Goal: Information Seeking & Learning: Learn about a topic

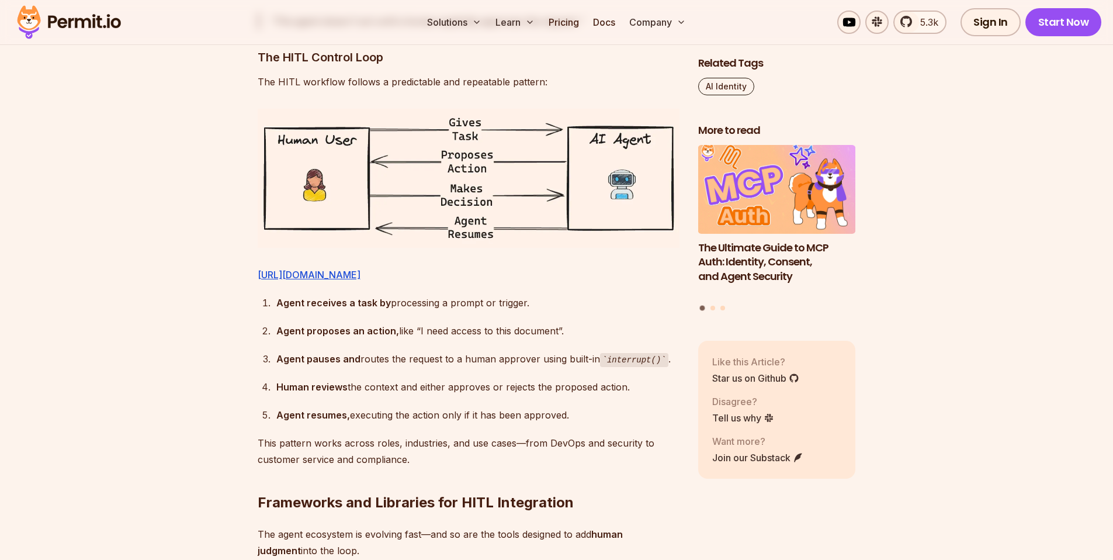
scroll to position [2096, 0]
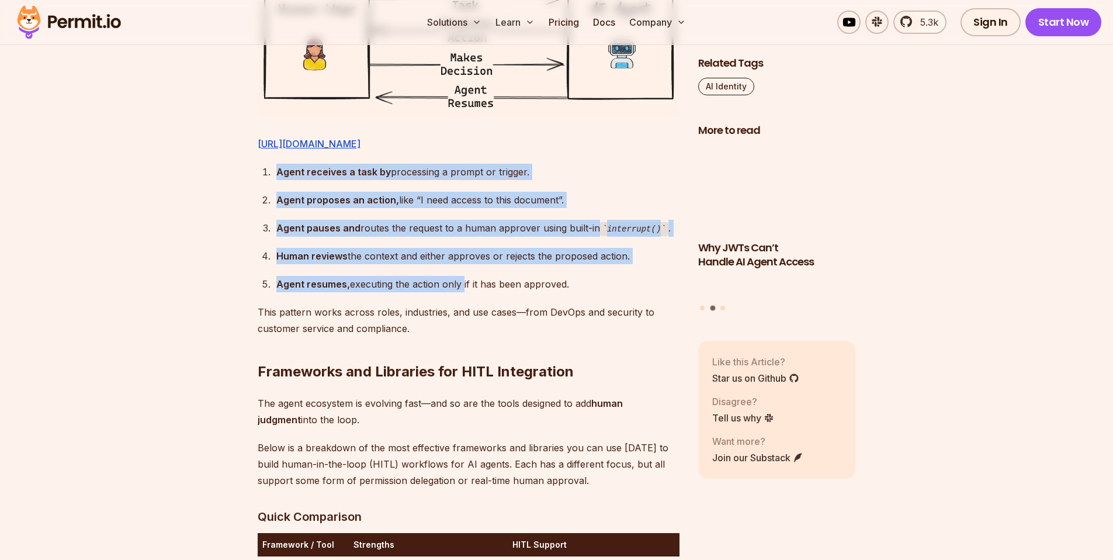
drag, startPoint x: 425, startPoint y: 171, endPoint x: 460, endPoint y: 293, distance: 127.1
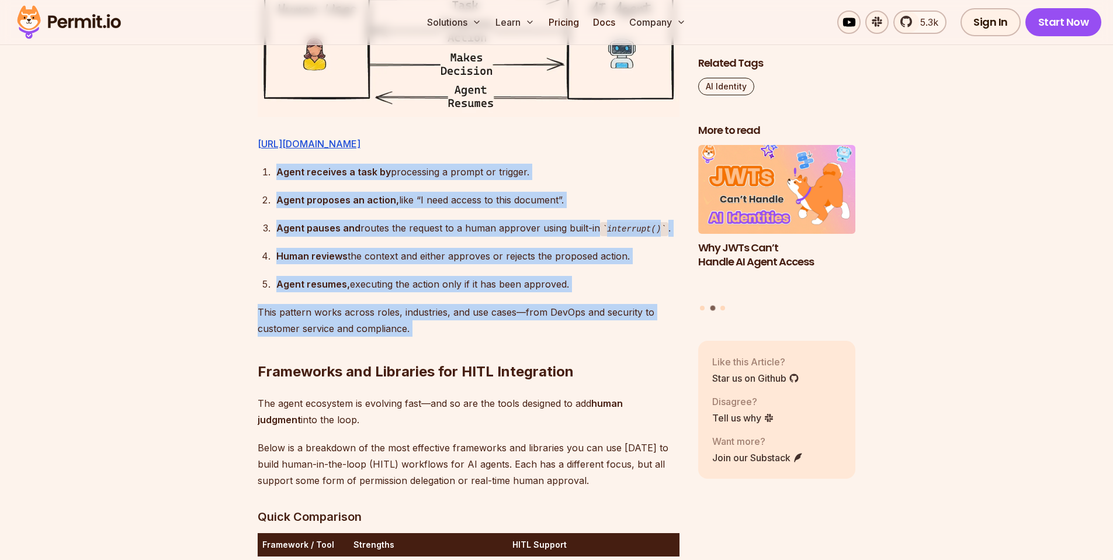
drag, startPoint x: 483, startPoint y: 332, endPoint x: 536, endPoint y: 164, distance: 176.5
drag, startPoint x: 536, startPoint y: 164, endPoint x: 494, endPoint y: 355, distance: 195.1
drag, startPoint x: 494, startPoint y: 355, endPoint x: 586, endPoint y: 162, distance: 213.3
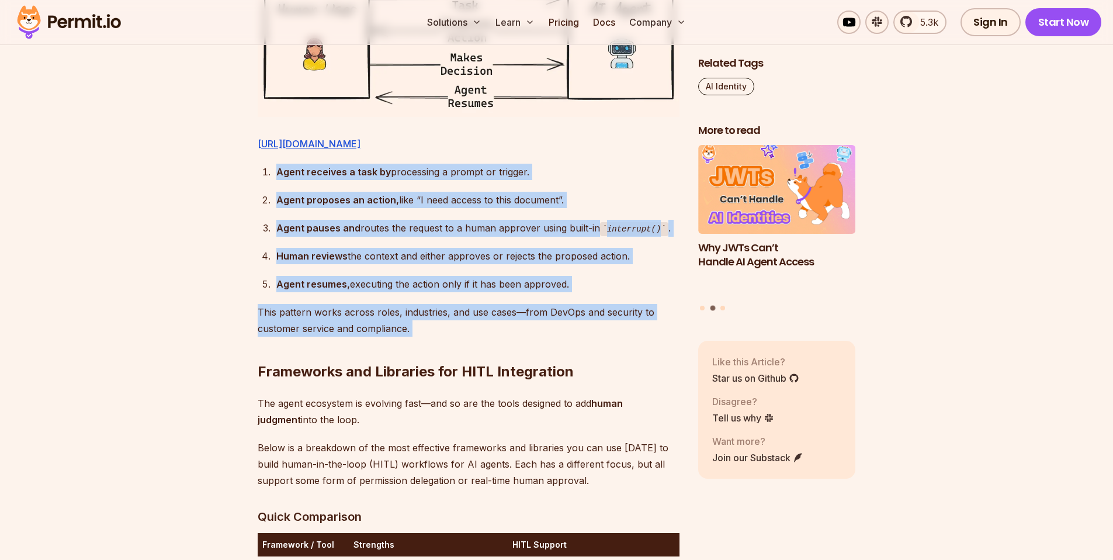
drag, startPoint x: 582, startPoint y: 168, endPoint x: 601, endPoint y: 311, distance: 143.9
drag, startPoint x: 563, startPoint y: 343, endPoint x: 557, endPoint y: 164, distance: 179.5
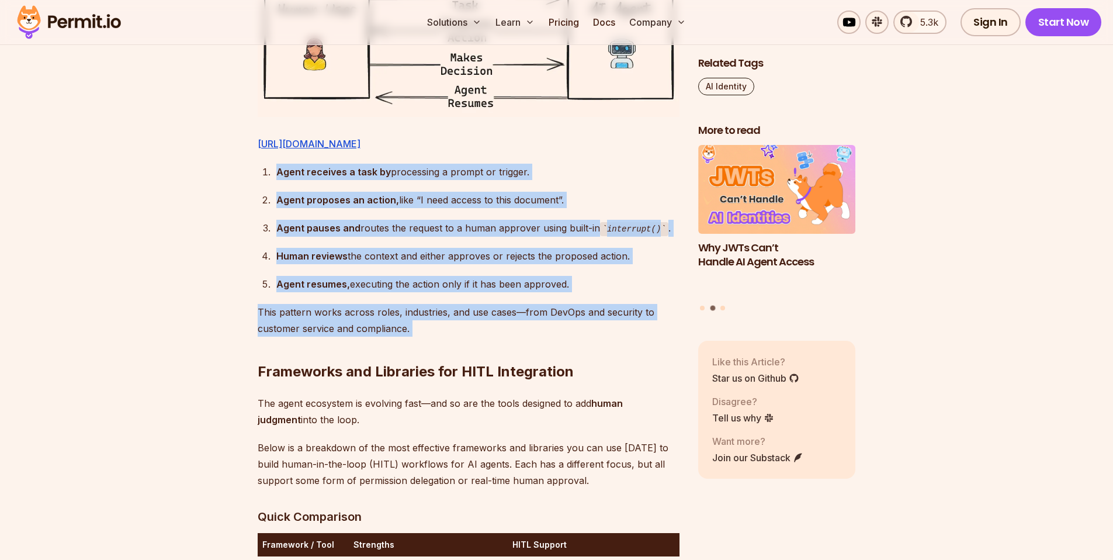
drag, startPoint x: 557, startPoint y: 164, endPoint x: 365, endPoint y: 437, distance: 333.5
drag, startPoint x: 418, startPoint y: 361, endPoint x: 497, endPoint y: 181, distance: 196.8
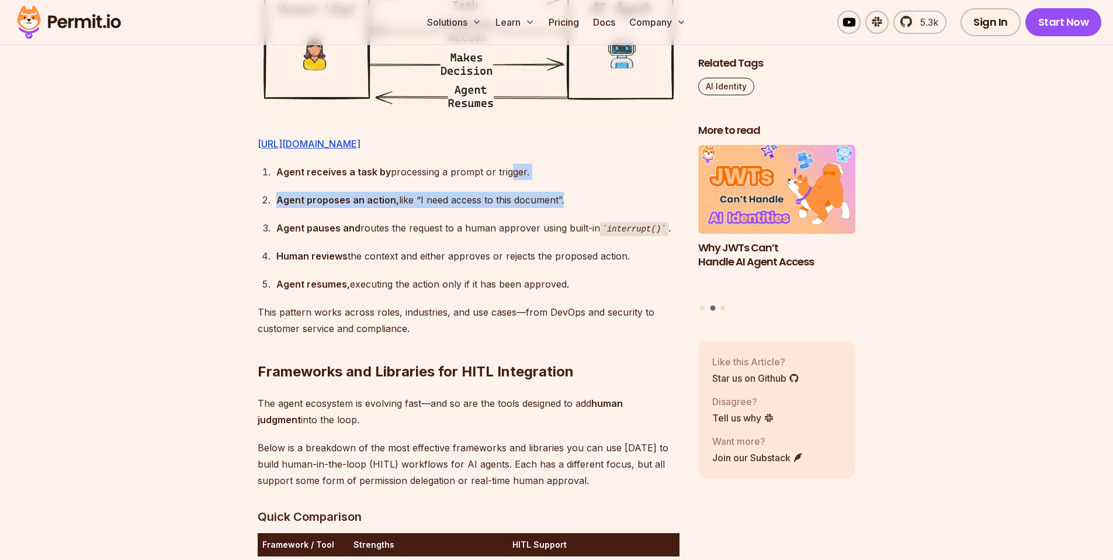
drag, startPoint x: 505, startPoint y: 174, endPoint x: 480, endPoint y: 302, distance: 130.5
click at [483, 288] on ol "Agent receives a task by processing a prompt or trigger. Agent proposes an acti…" at bounding box center [469, 228] width 422 height 129
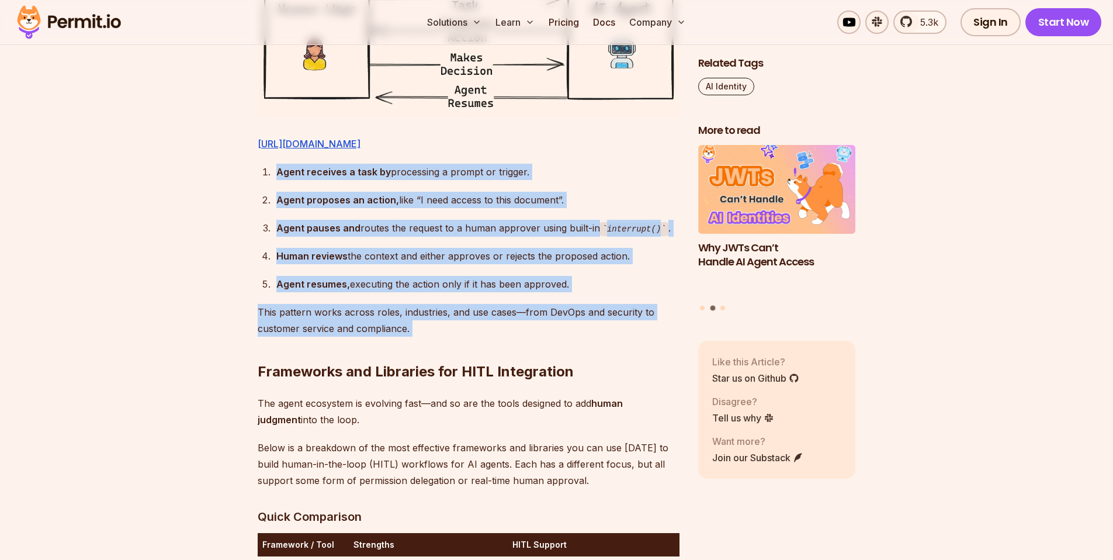
drag, startPoint x: 469, startPoint y: 313, endPoint x: 503, endPoint y: 167, distance: 150.0
drag, startPoint x: 503, startPoint y: 165, endPoint x: 452, endPoint y: 359, distance: 200.0
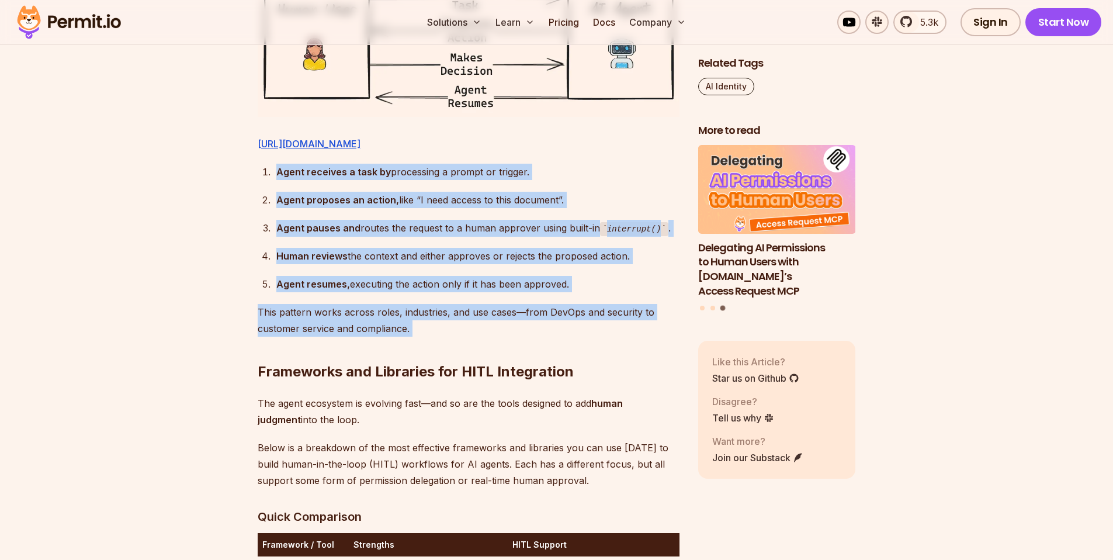
click at [452, 359] on h2 "Frameworks and Libraries for HITL Integration" at bounding box center [469, 348] width 422 height 65
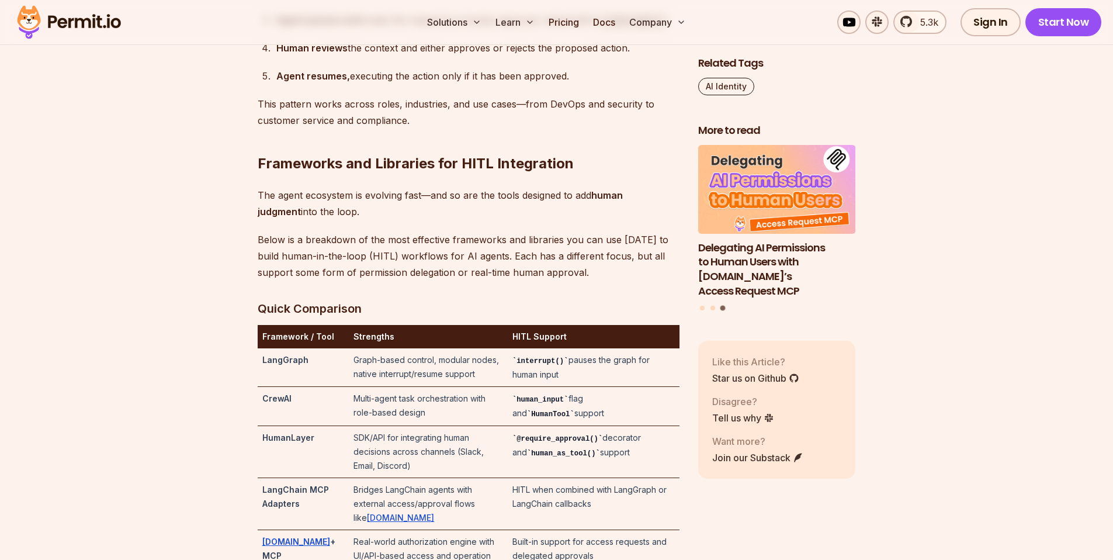
scroll to position [2316, 0]
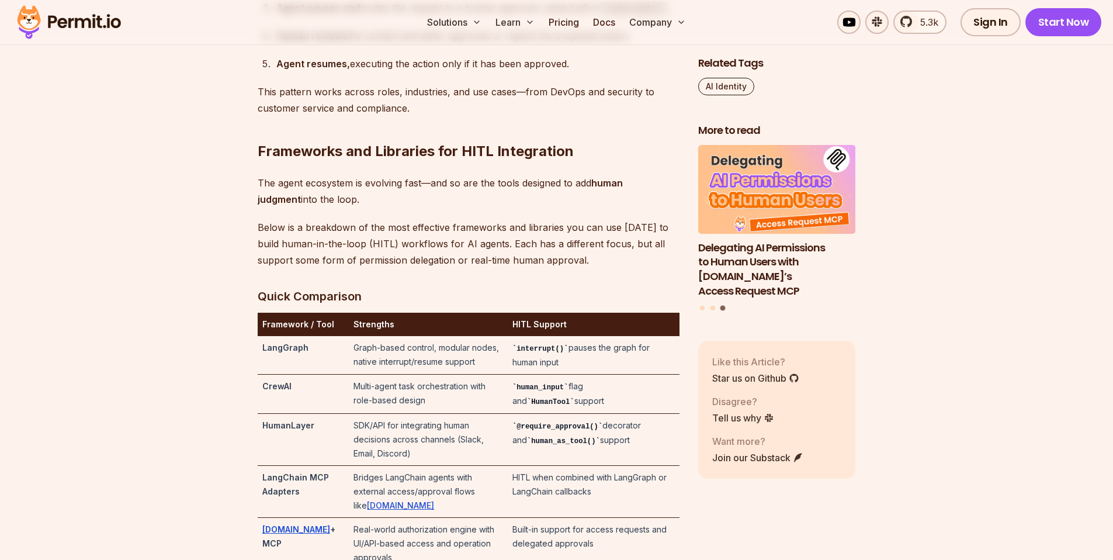
drag, startPoint x: 440, startPoint y: 347, endPoint x: 483, endPoint y: 394, distance: 64.1
click at [471, 384] on tbody "LangGraph Graph-based control, modular nodes, native interrupt/resume support i…" at bounding box center [469, 452] width 422 height 233
drag, startPoint x: 472, startPoint y: 369, endPoint x: 468, endPoint y: 352, distance: 17.9
click at [469, 354] on td "Graph-based control, modular nodes, native interrupt/resume support" at bounding box center [428, 355] width 158 height 39
drag, startPoint x: 468, startPoint y: 345, endPoint x: 475, endPoint y: 379, distance: 34.5
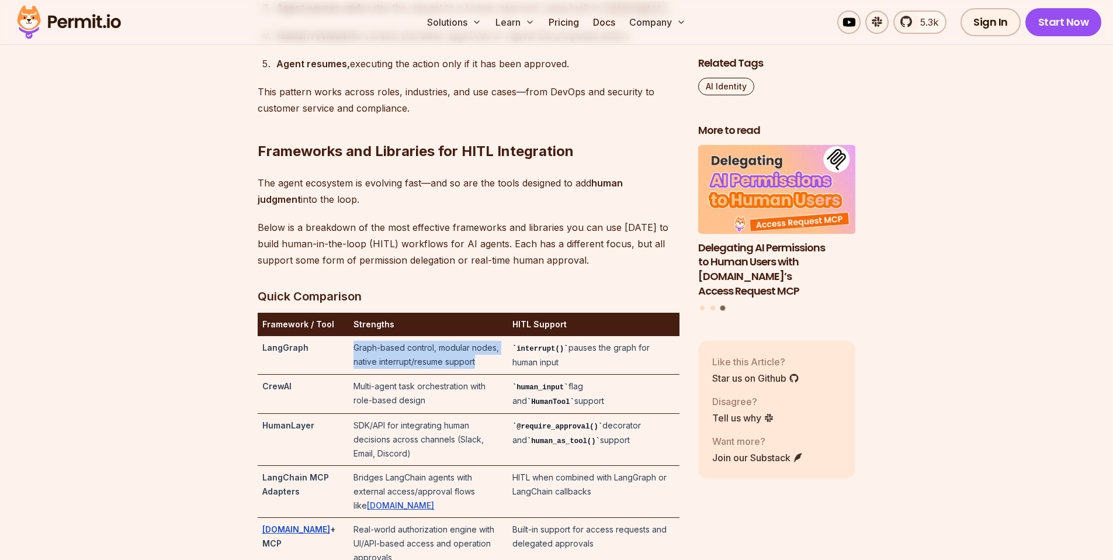
click at [475, 375] on td "Graph-based control, modular nodes, native interrupt/resume support" at bounding box center [428, 355] width 158 height 39
drag, startPoint x: 475, startPoint y: 379, endPoint x: 475, endPoint y: 348, distance: 31.6
click at [475, 348] on td "Graph-based control, modular nodes, native interrupt/resume support" at bounding box center [428, 355] width 158 height 39
drag, startPoint x: 475, startPoint y: 347, endPoint x: 472, endPoint y: 372, distance: 24.7
click at [472, 372] on td "Graph-based control, modular nodes, native interrupt/resume support" at bounding box center [428, 355] width 158 height 39
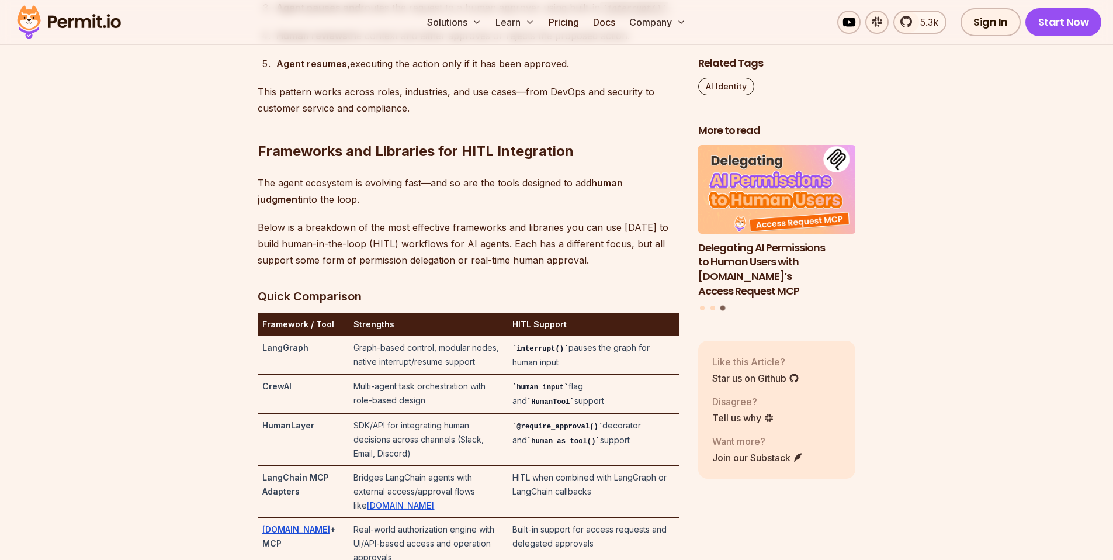
drag, startPoint x: 473, startPoint y: 383, endPoint x: 479, endPoint y: 435, distance: 52.3
click at [477, 428] on tbody "LangGraph Graph-based control, modular nodes, native interrupt/resume support i…" at bounding box center [469, 452] width 422 height 233
click at [480, 438] on td "SDK/API for integrating human decisions across channels (Slack, Email, Discord)" at bounding box center [428, 440] width 158 height 52
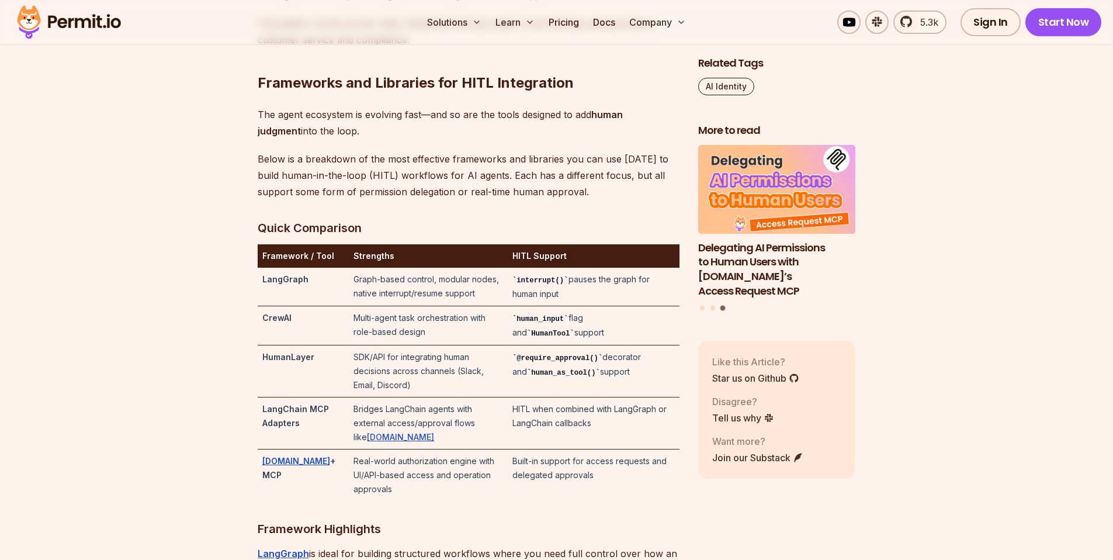
scroll to position [2404, 0]
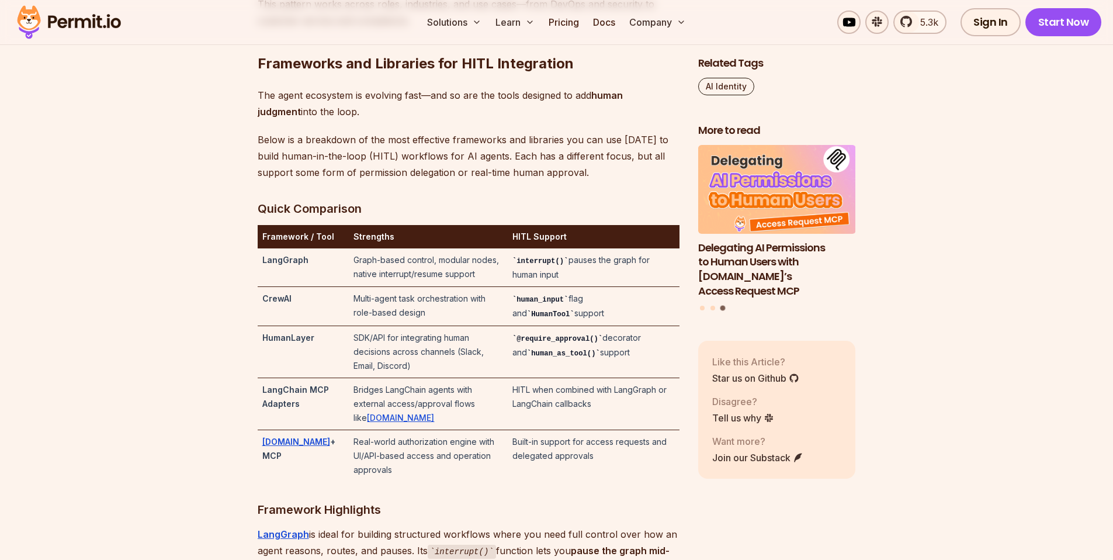
drag, startPoint x: 476, startPoint y: 445, endPoint x: 476, endPoint y: 436, distance: 9.3
click at [476, 440] on td "Real-world authorization engine with UI/API-based access and operation approvals" at bounding box center [428, 456] width 158 height 52
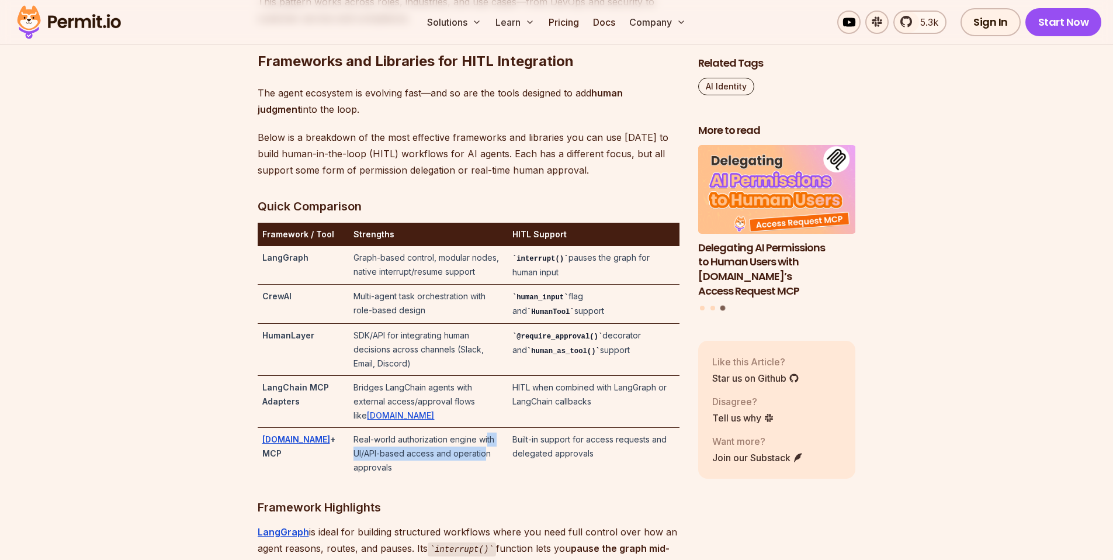
drag, startPoint x: 477, startPoint y: 424, endPoint x: 475, endPoint y: 445, distance: 20.7
click at [475, 445] on td "Real-world authorization engine with UI/API-based access and operation approvals" at bounding box center [428, 454] width 158 height 52
click at [475, 446] on td "Real-world authorization engine with UI/API-based access and operation approvals" at bounding box center [428, 454] width 158 height 52
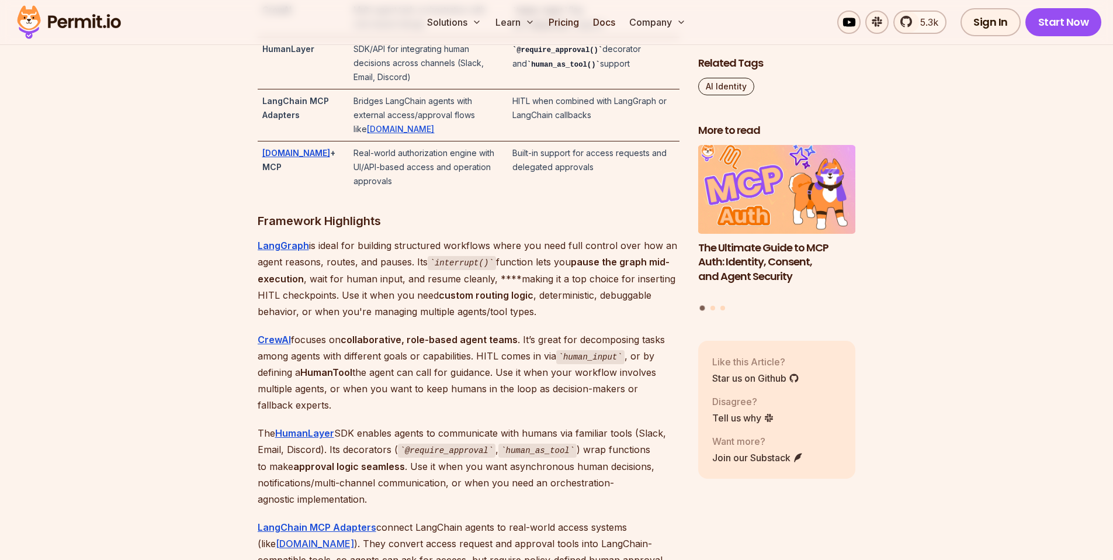
scroll to position [2699, 0]
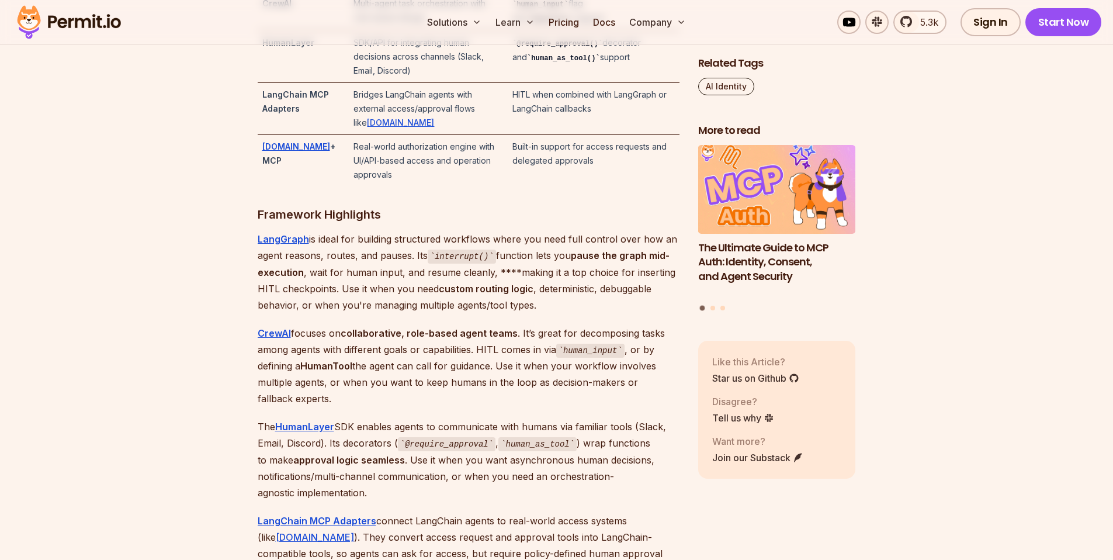
drag, startPoint x: 492, startPoint y: 377, endPoint x: 502, endPoint y: 338, distance: 40.4
click at [500, 346] on p "CrewAI focuses on collaborative, role-based agent teams . It’s great for decomp…" at bounding box center [469, 366] width 422 height 82
drag, startPoint x: 524, startPoint y: 289, endPoint x: 506, endPoint y: 394, distance: 106.2
drag, startPoint x: 504, startPoint y: 377, endPoint x: 514, endPoint y: 324, distance: 54.1
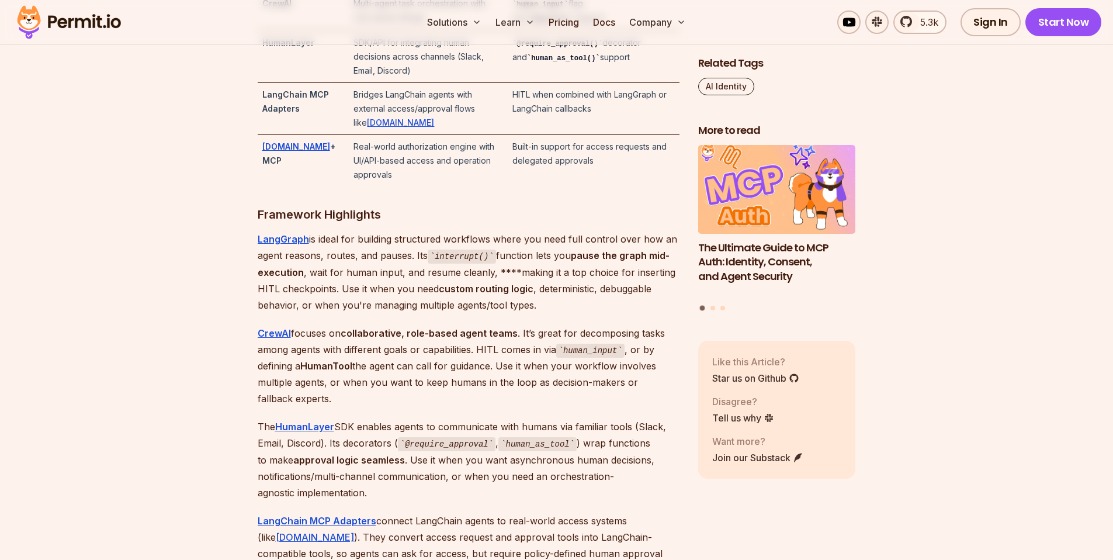
click at [509, 341] on p "CrewAI focuses on collaborative, role-based agent teams . It’s great for decomp…" at bounding box center [469, 366] width 422 height 82
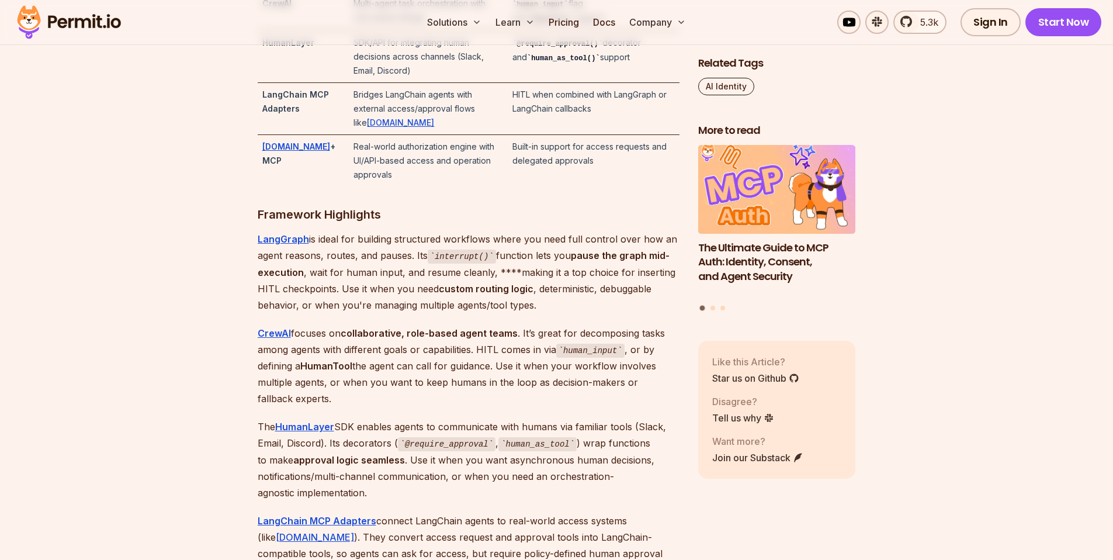
drag, startPoint x: 496, startPoint y: 394, endPoint x: 519, endPoint y: 288, distance: 109.3
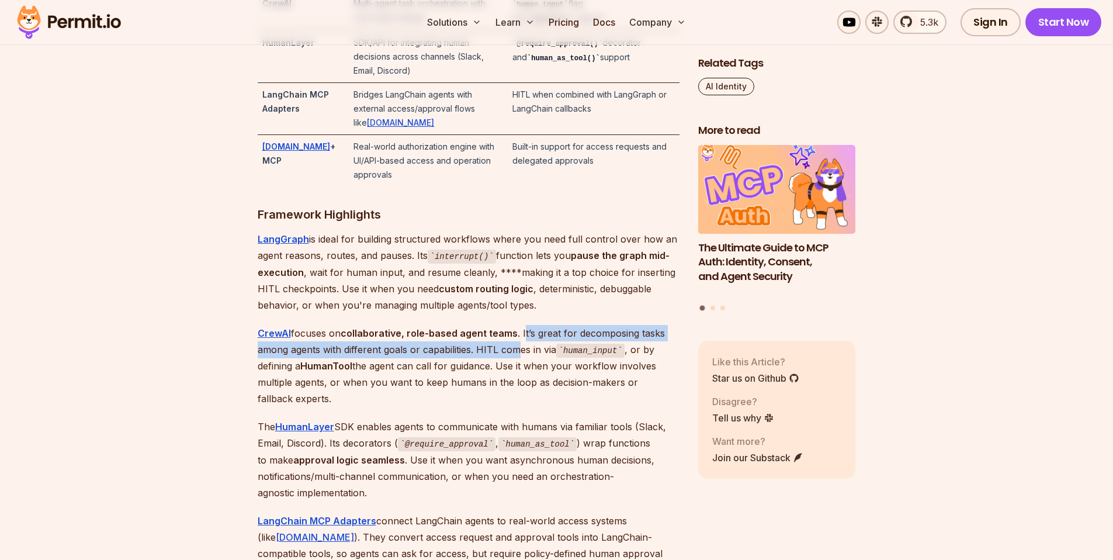
drag, startPoint x: 522, startPoint y: 311, endPoint x: 496, endPoint y: 368, distance: 62.7
click at [513, 342] on p "CrewAI focuses on collaborative, role-based agent teams . It’s great for decomp…" at bounding box center [469, 366] width 422 height 82
drag, startPoint x: 493, startPoint y: 369, endPoint x: 510, endPoint y: 300, distance: 70.4
click at [503, 327] on p "CrewAI focuses on collaborative, role-based agent teams . It’s great for decomp…" at bounding box center [469, 366] width 422 height 82
drag, startPoint x: 510, startPoint y: 300, endPoint x: 485, endPoint y: 370, distance: 74.5
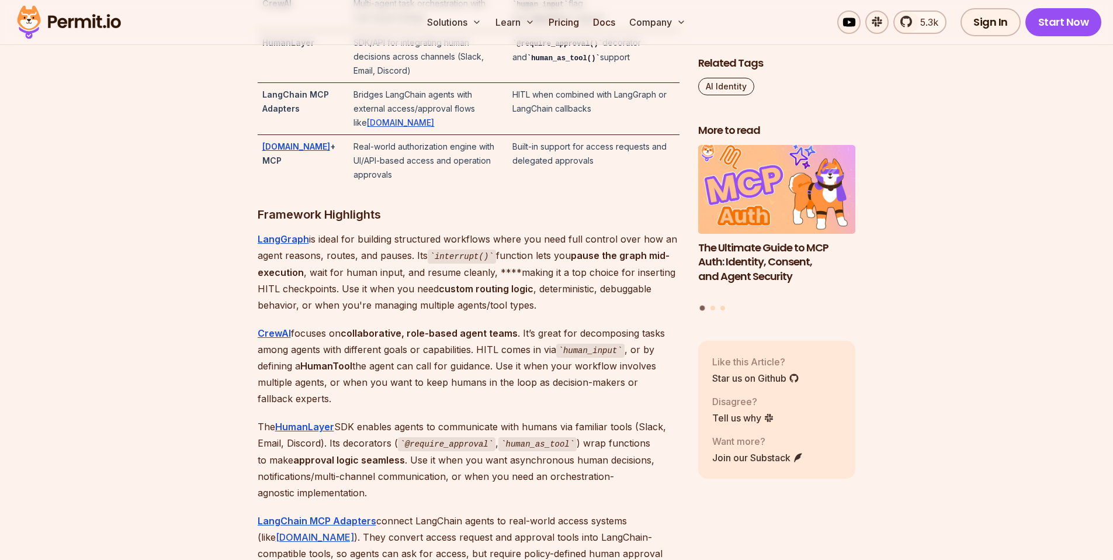
drag, startPoint x: 485, startPoint y: 370, endPoint x: 504, endPoint y: 299, distance: 73.9
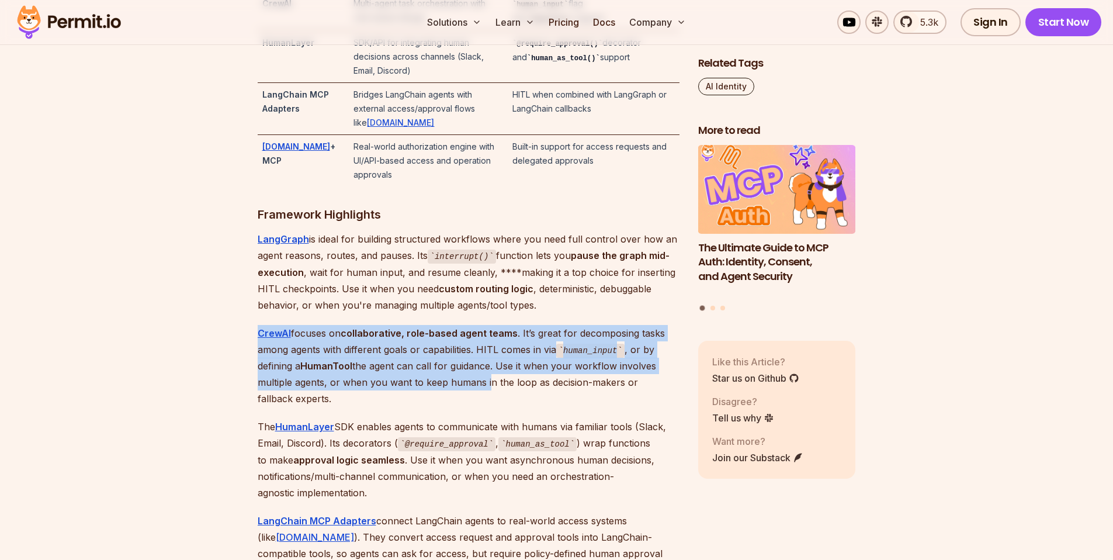
drag, startPoint x: 504, startPoint y: 300, endPoint x: 467, endPoint y: 392, distance: 99.4
drag, startPoint x: 471, startPoint y: 365, endPoint x: 475, endPoint y: 296, distance: 69.1
click at [473, 336] on p "CrewAI focuses on collaborative, role-based agent teams . It’s great for decomp…" at bounding box center [469, 366] width 422 height 82
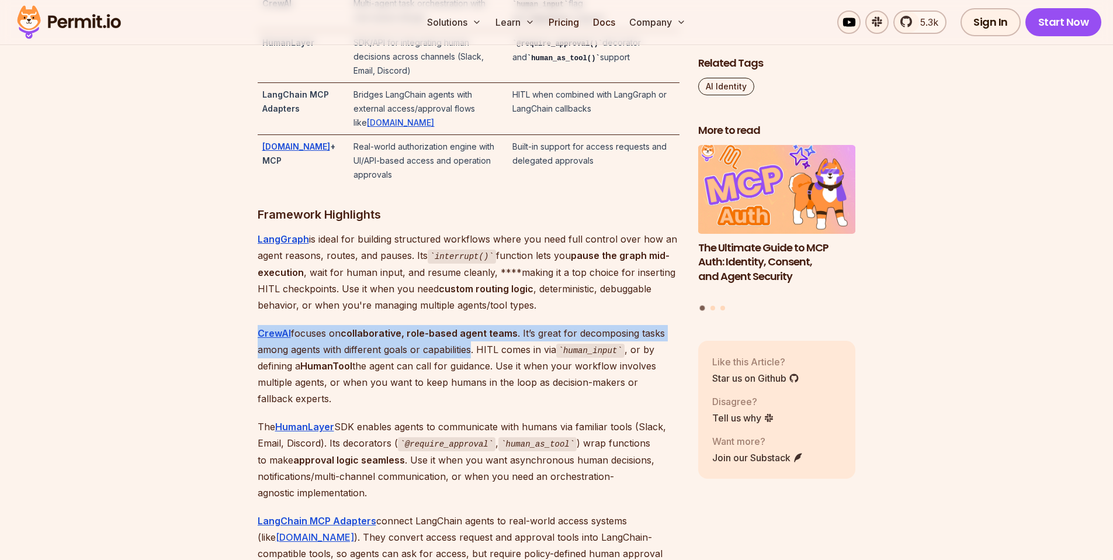
drag, startPoint x: 463, startPoint y: 356, endPoint x: 460, endPoint y: 365, distance: 8.9
drag
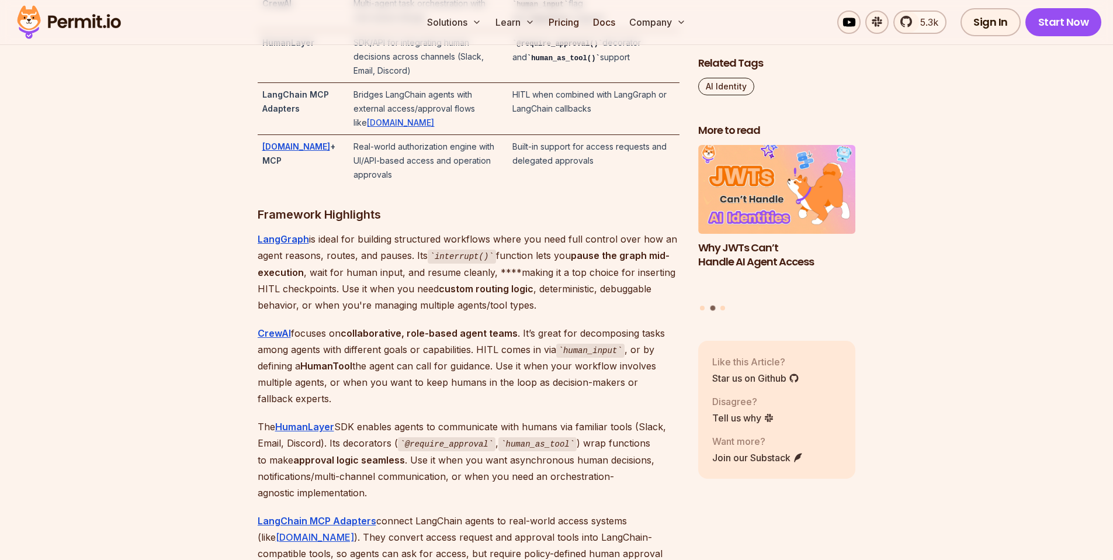
click at [541, 272] on p "LangGraph is ideal for building structured workflows where you need full contro…" at bounding box center [469, 272] width 422 height 82
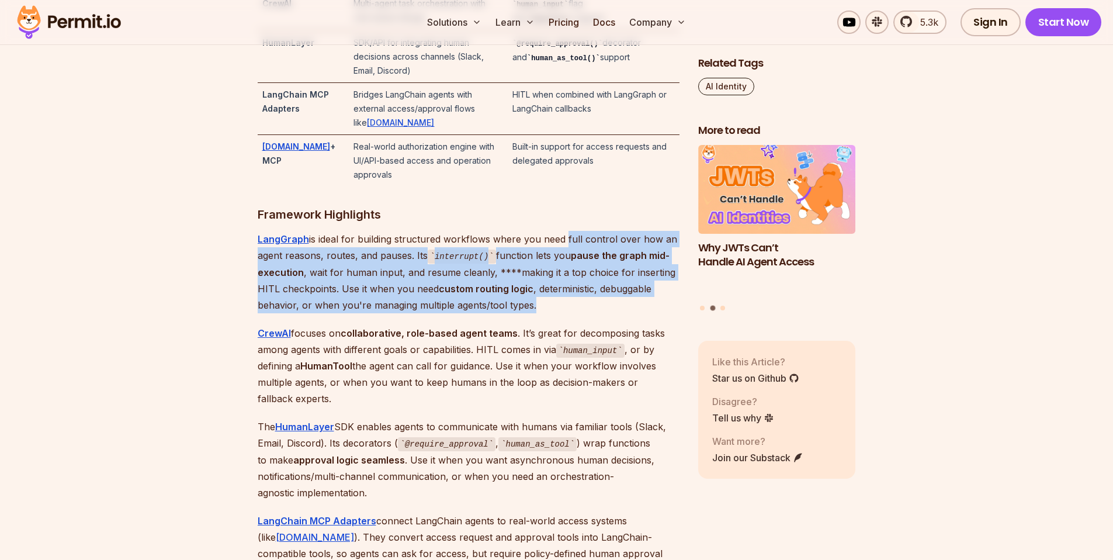
click at [561, 282] on p "LangGraph is ideal for building structured workflows where you need full contro…" at bounding box center [469, 272] width 422 height 82
click at [560, 285] on p "LangGraph is ideal for building structured workflows where you need full contro…" at bounding box center [469, 272] width 422 height 82
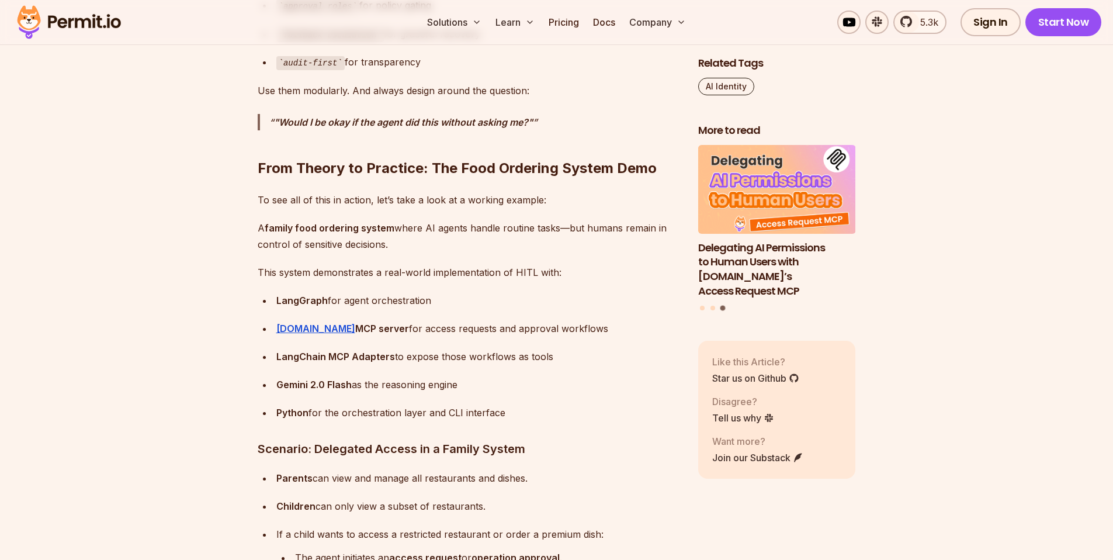
scroll to position [4947, 0]
